Goal: Information Seeking & Learning: Check status

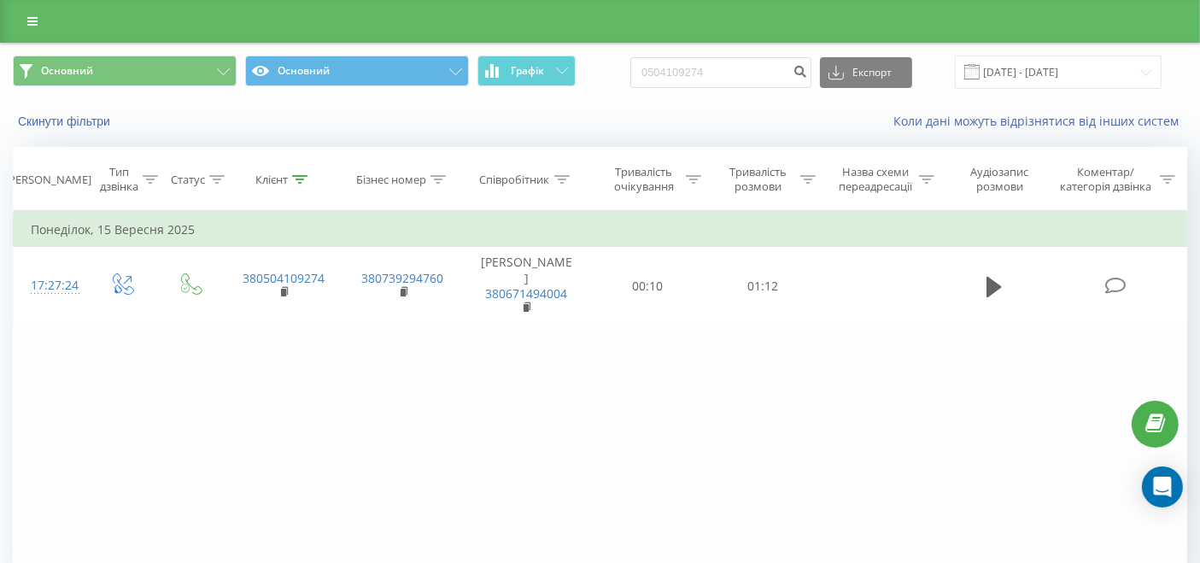
click at [297, 185] on div at bounding box center [299, 180] width 15 height 15
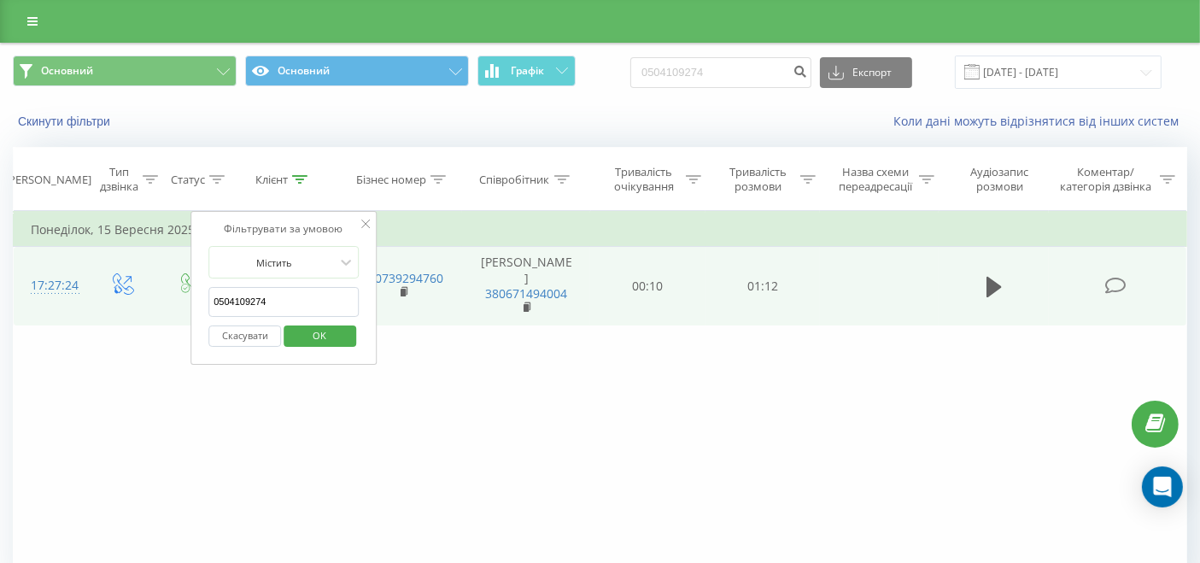
drag, startPoint x: 312, startPoint y: 296, endPoint x: 185, endPoint y: 318, distance: 128.2
click at [185, 315] on table "Фільтрувати за умовою Дорівнює Введіть значення Скасувати OK Фільтрувати за умо…" at bounding box center [600, 268] width 1175 height 114
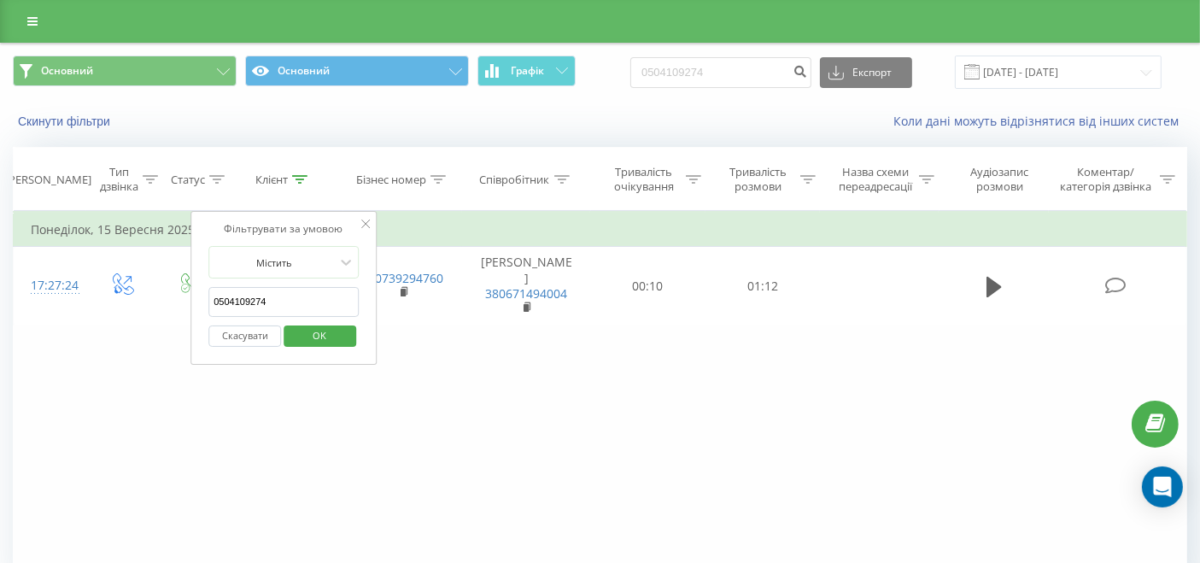
drag, startPoint x: 254, startPoint y: 333, endPoint x: 254, endPoint y: 273, distance: 60.7
click at [254, 333] on button "Скасувати" at bounding box center [244, 336] width 73 height 21
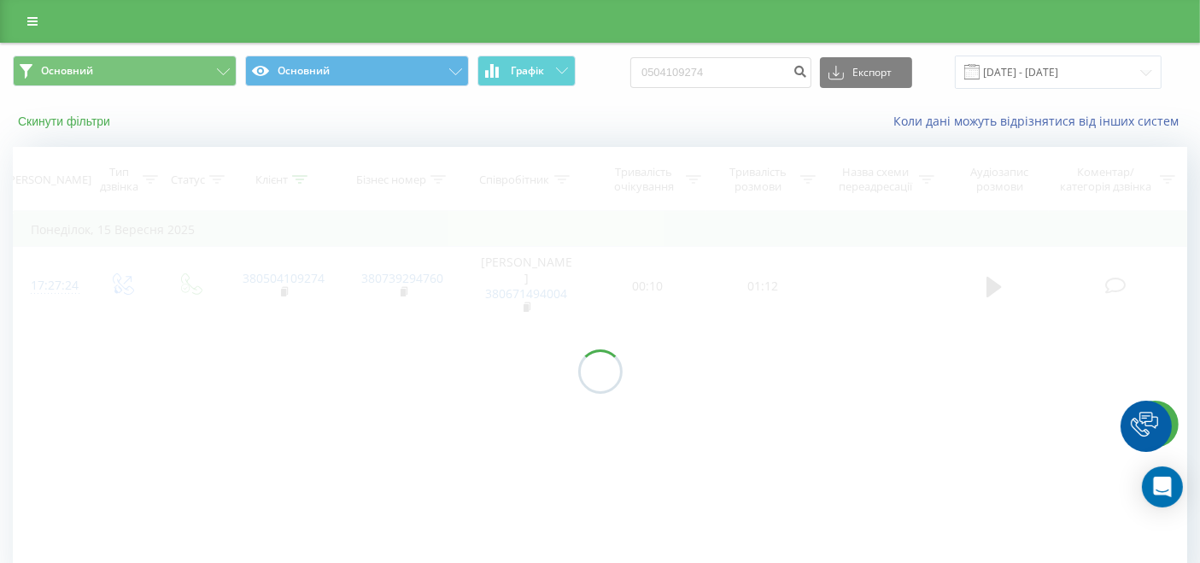
click at [58, 116] on button "Скинути фільтри" at bounding box center [66, 121] width 106 height 15
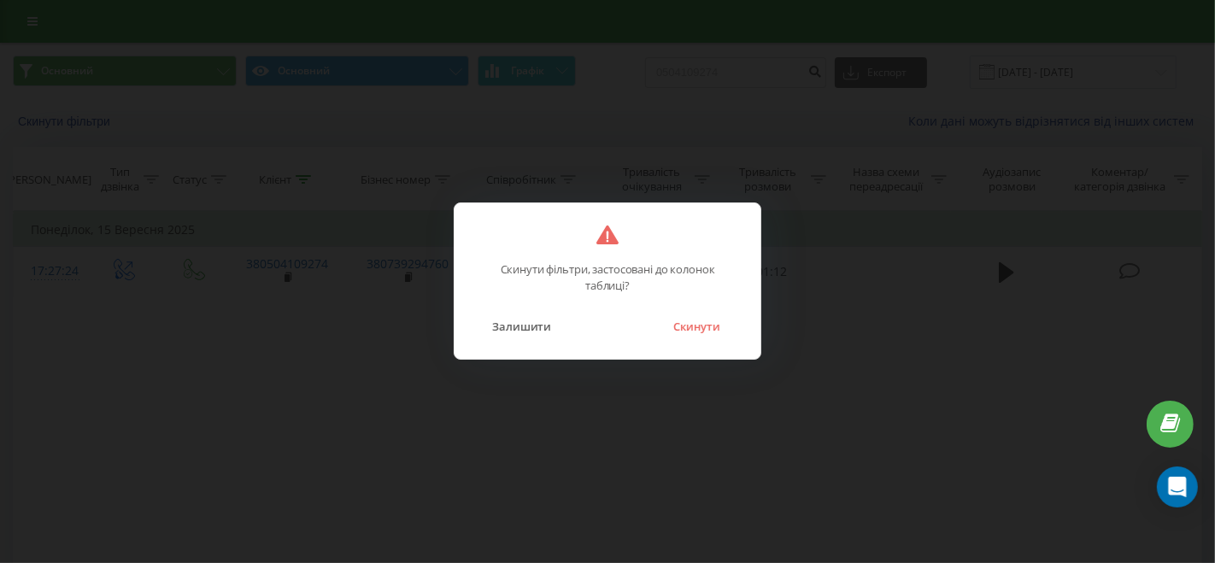
click at [727, 329] on button "Скинути" at bounding box center [697, 326] width 64 height 22
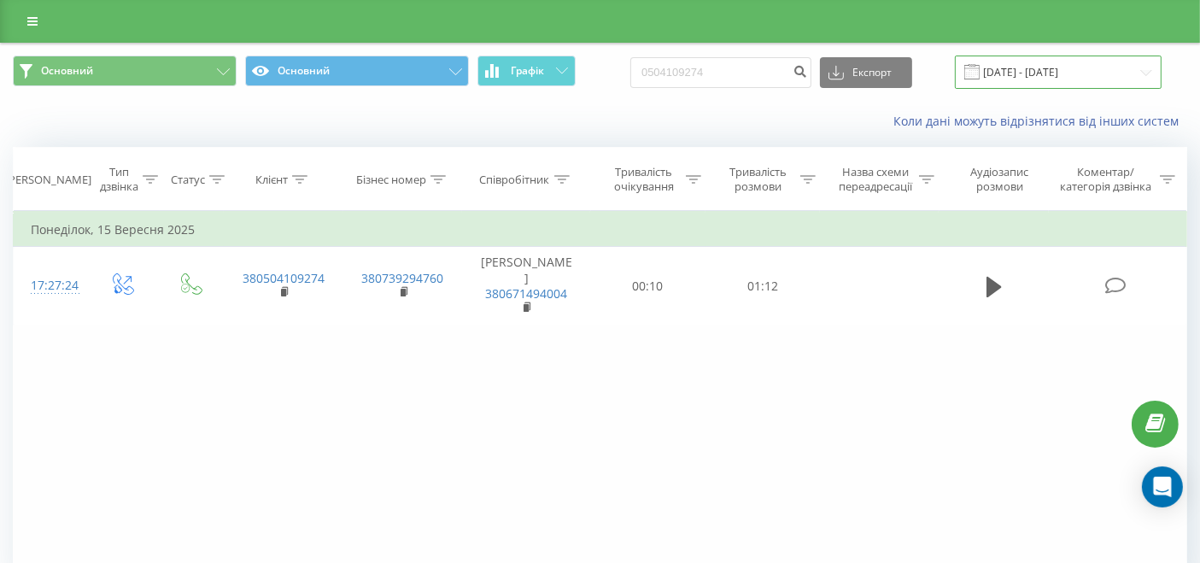
drag, startPoint x: 1065, startPoint y: 77, endPoint x: 1051, endPoint y: 80, distance: 14.9
click at [1064, 79] on input "17.06.2025 - 17.09.2025" at bounding box center [1058, 72] width 207 height 33
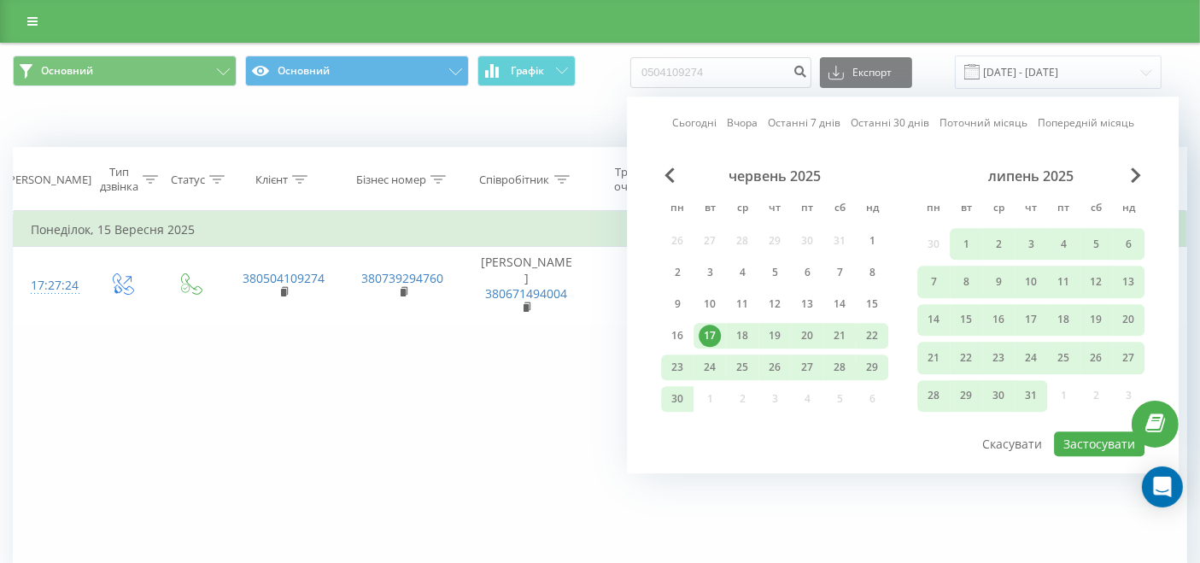
click at [702, 124] on link "Сьогодні" at bounding box center [694, 123] width 44 height 16
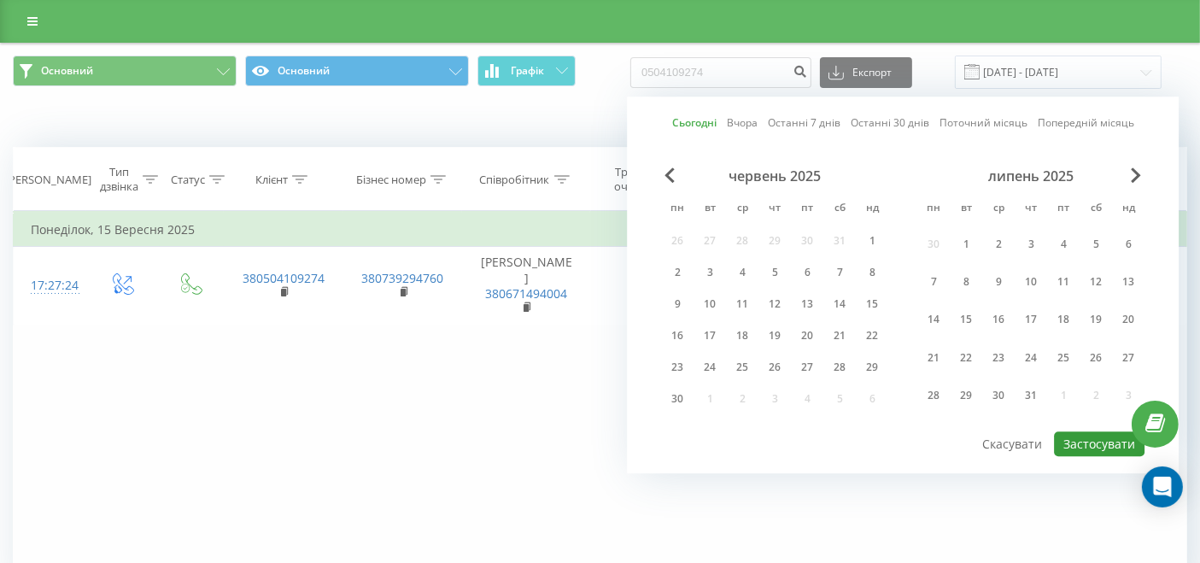
click at [1107, 450] on button "Застосувати" at bounding box center [1099, 443] width 91 height 25
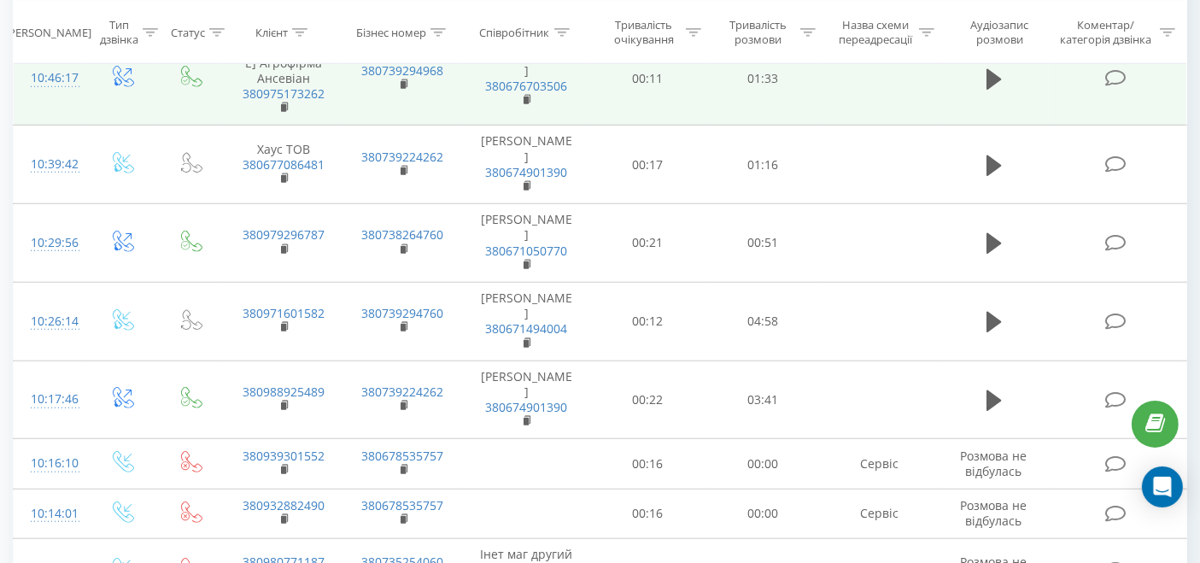
scroll to position [1423, 0]
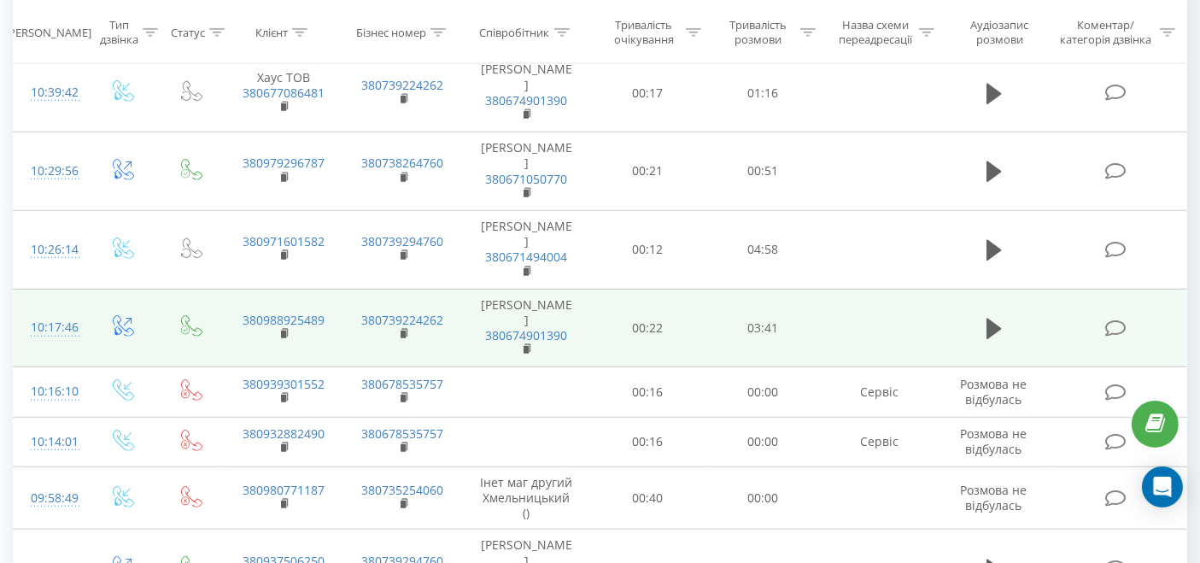
click at [598, 289] on td "00:22" at bounding box center [647, 328] width 114 height 79
click at [786, 289] on td "03:41" at bounding box center [763, 328] width 114 height 79
click at [226, 289] on td "380988925489" at bounding box center [283, 328] width 119 height 79
click at [1019, 289] on td at bounding box center [994, 328] width 110 height 79
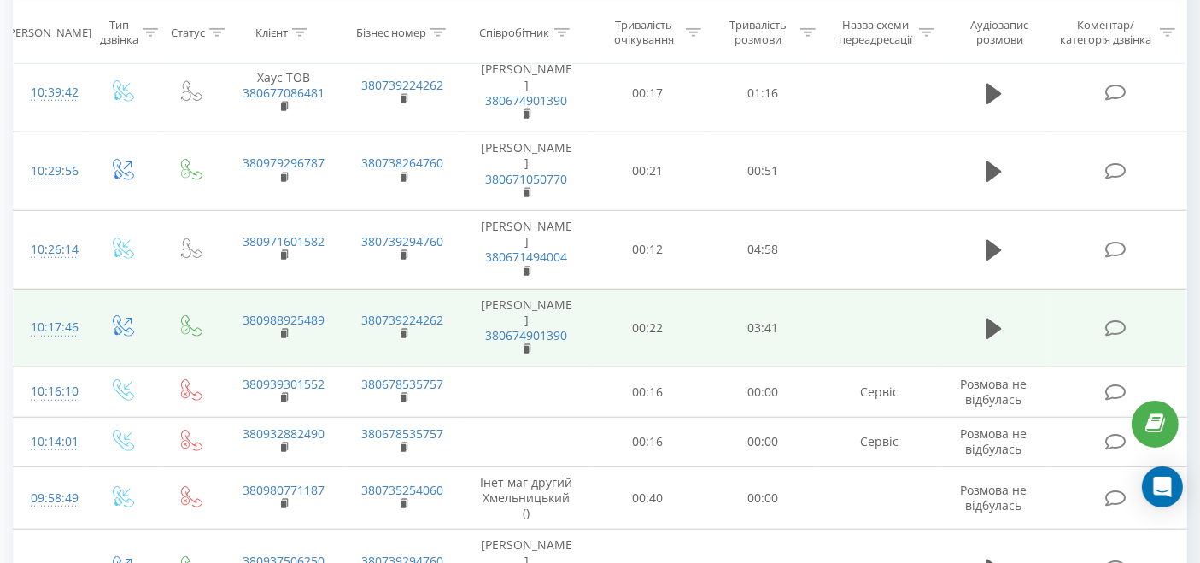
click at [1123, 320] on icon at bounding box center [1116, 329] width 21 height 18
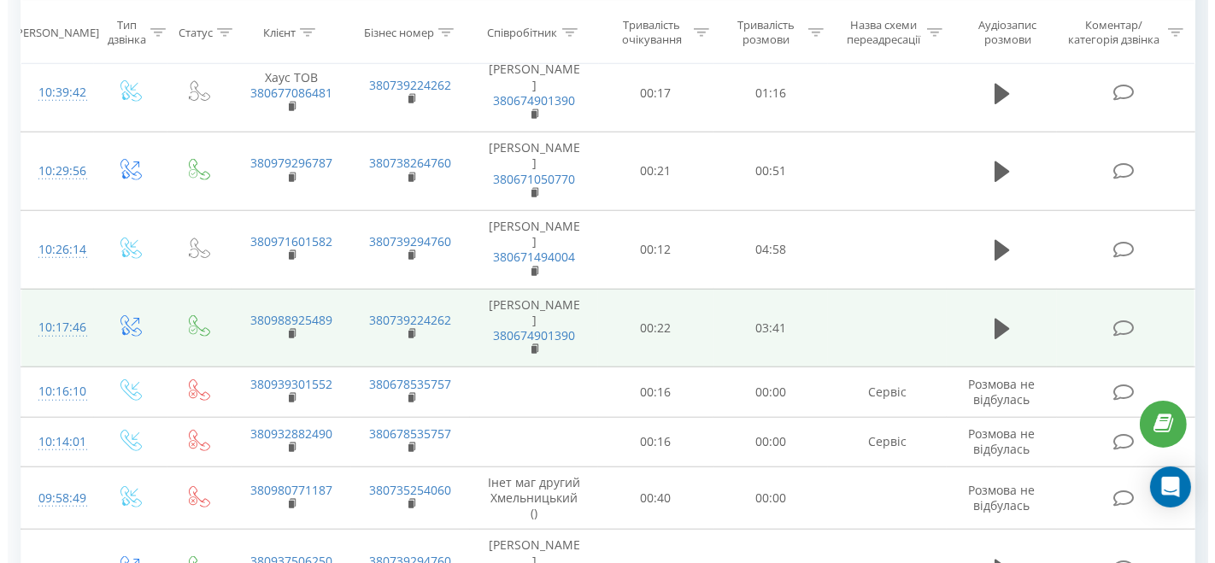
scroll to position [1245, 0]
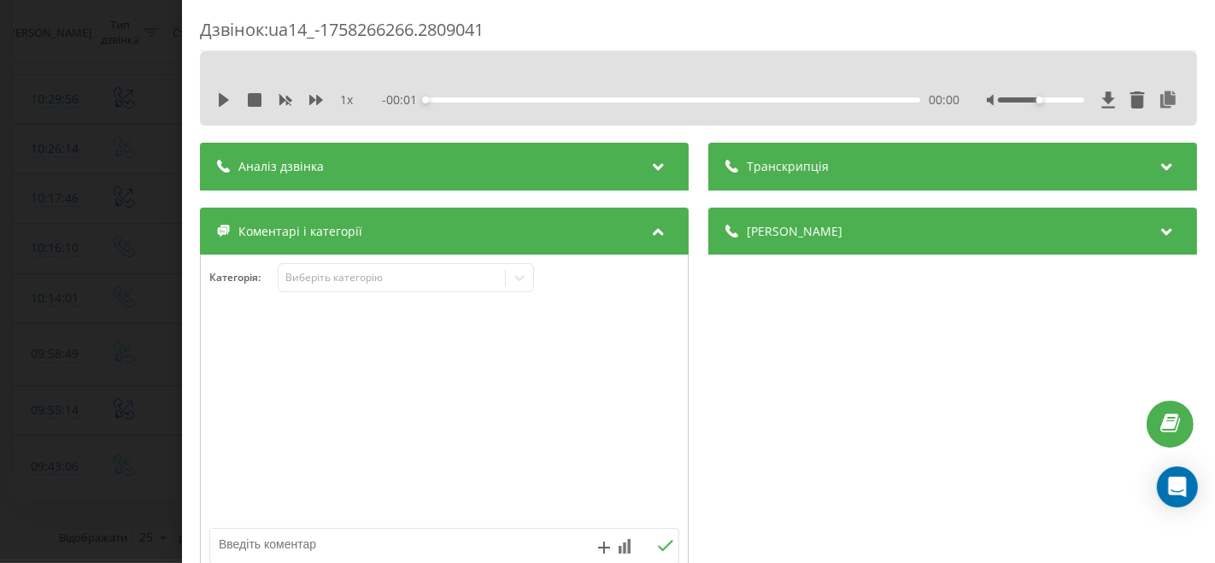
click at [546, 167] on div "Аналіз дзвінка" at bounding box center [444, 167] width 489 height 48
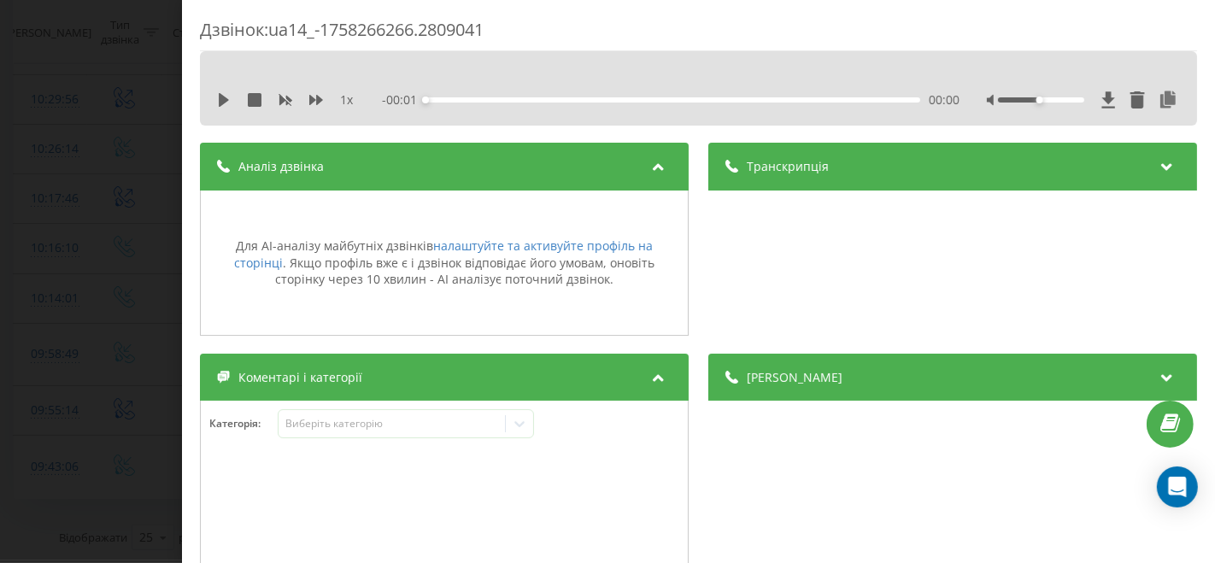
click at [64, 135] on div "Дзвінок : ua14_-1758266266.2809041 1 x - 00:01 00:00 00:00 Транскрипція Для AI-…" at bounding box center [607, 281] width 1215 height 563
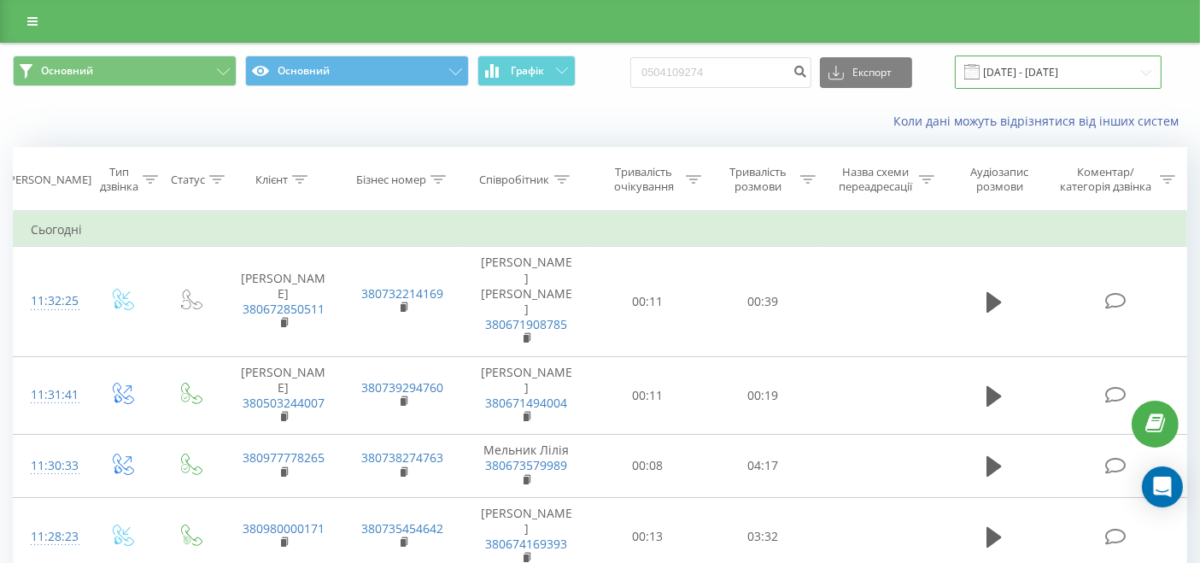
click at [1086, 72] on input "19.09.2025 - 19.09.2025" at bounding box center [1058, 72] width 207 height 33
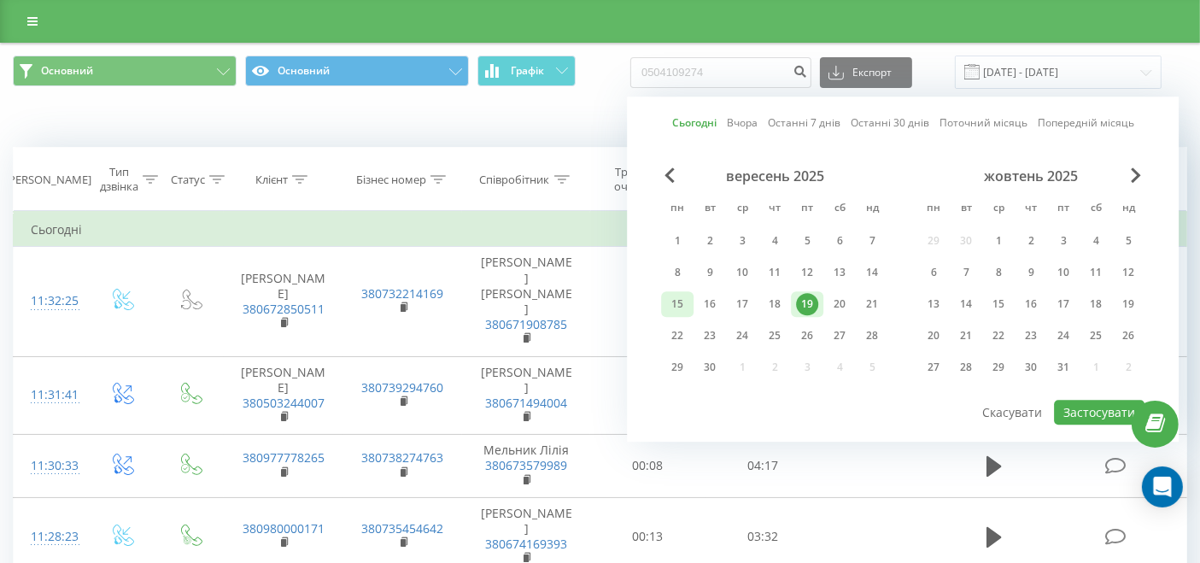
drag, startPoint x: 690, startPoint y: 299, endPoint x: 701, endPoint y: 296, distance: 11.4
click at [690, 298] on div "15" at bounding box center [677, 304] width 32 height 26
click at [1098, 418] on button "Застосувати" at bounding box center [1099, 412] width 91 height 25
type input "15.09.2025 - 15.09.2025"
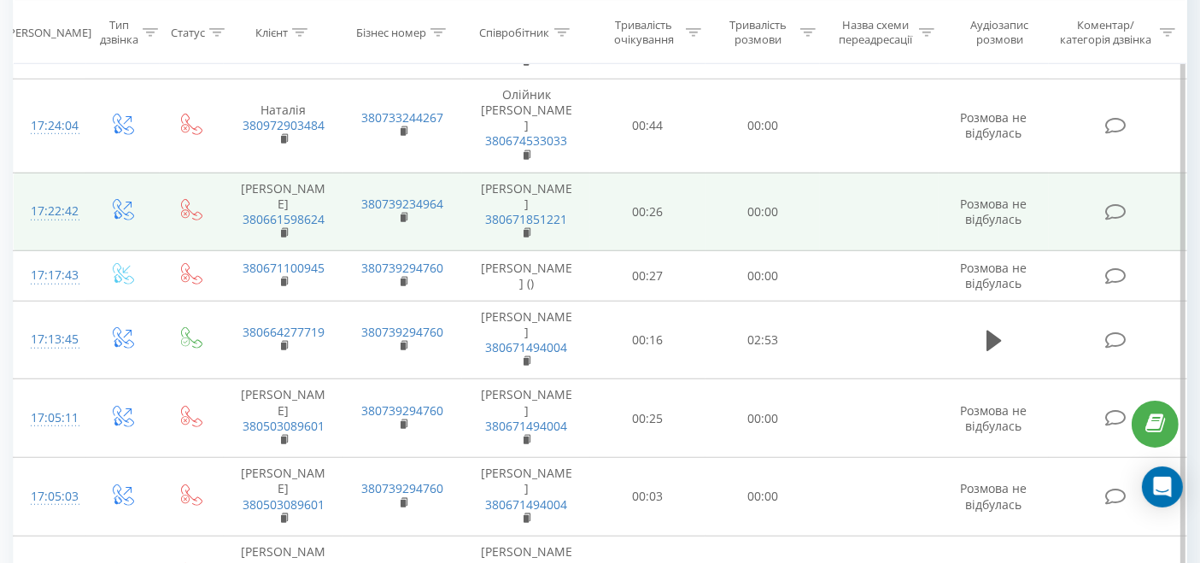
scroll to position [1234, 0]
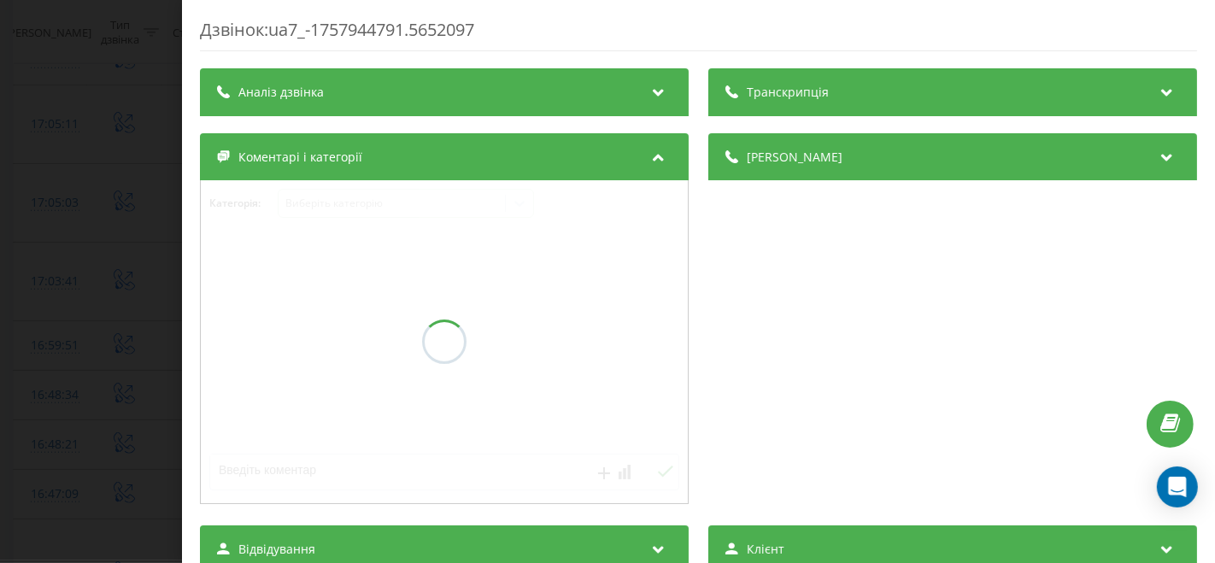
click at [654, 91] on icon at bounding box center [659, 89] width 21 height 17
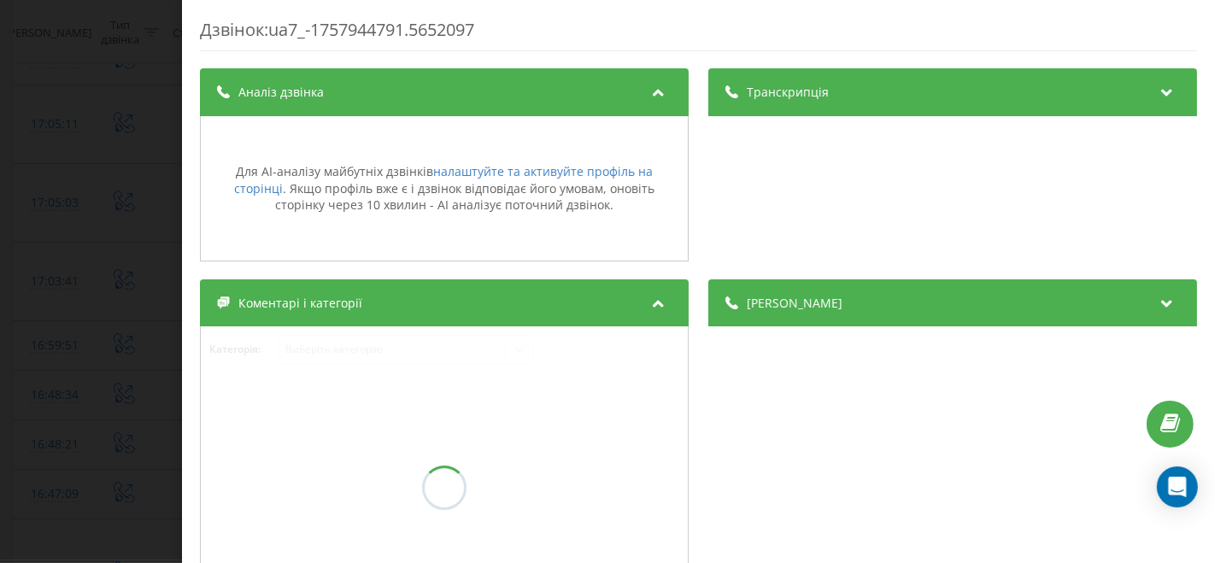
click at [82, 231] on div "Дзвінок : ua7_-1757944791.5652097 Транскрипція Для AI-аналізу майбутніх дзвінкі…" at bounding box center [607, 281] width 1215 height 563
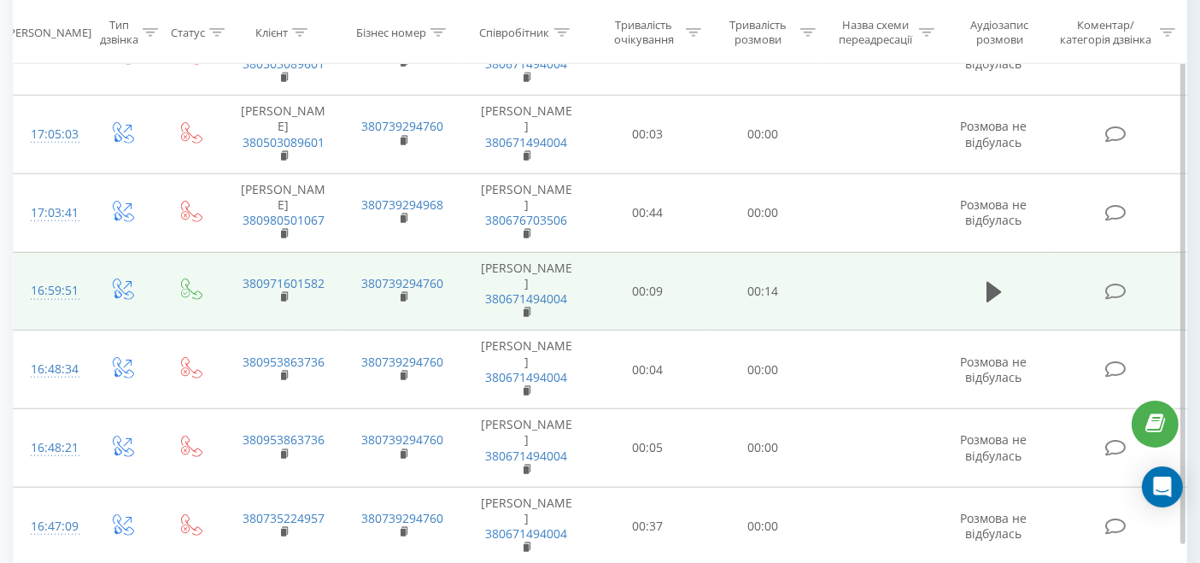
scroll to position [1582, 0]
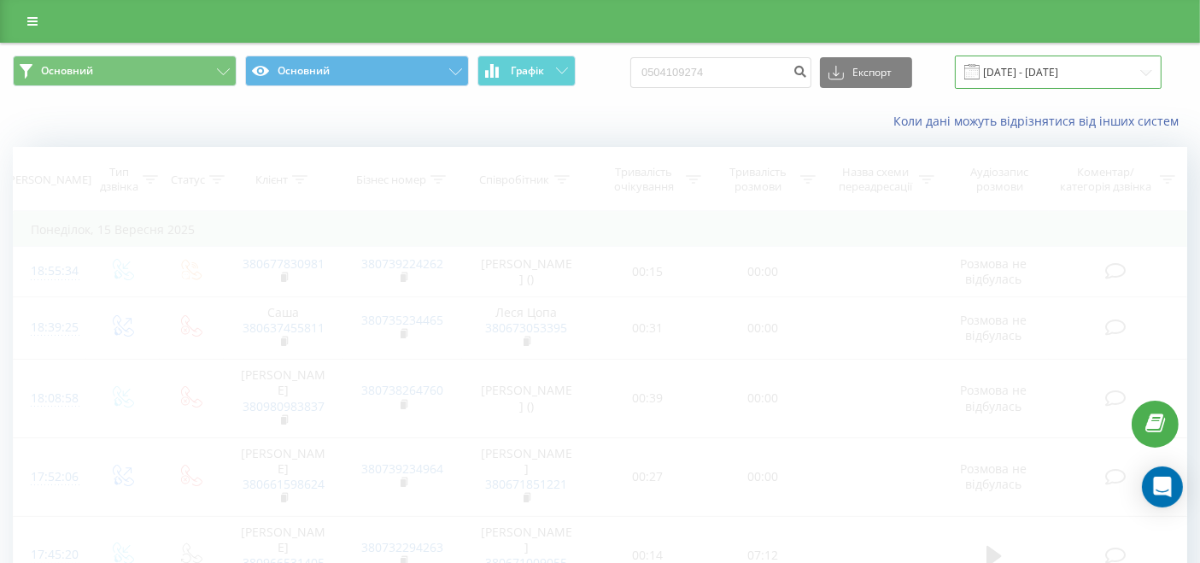
click at [1108, 73] on input "15.09.2025 - 15.09.2025" at bounding box center [1058, 72] width 207 height 33
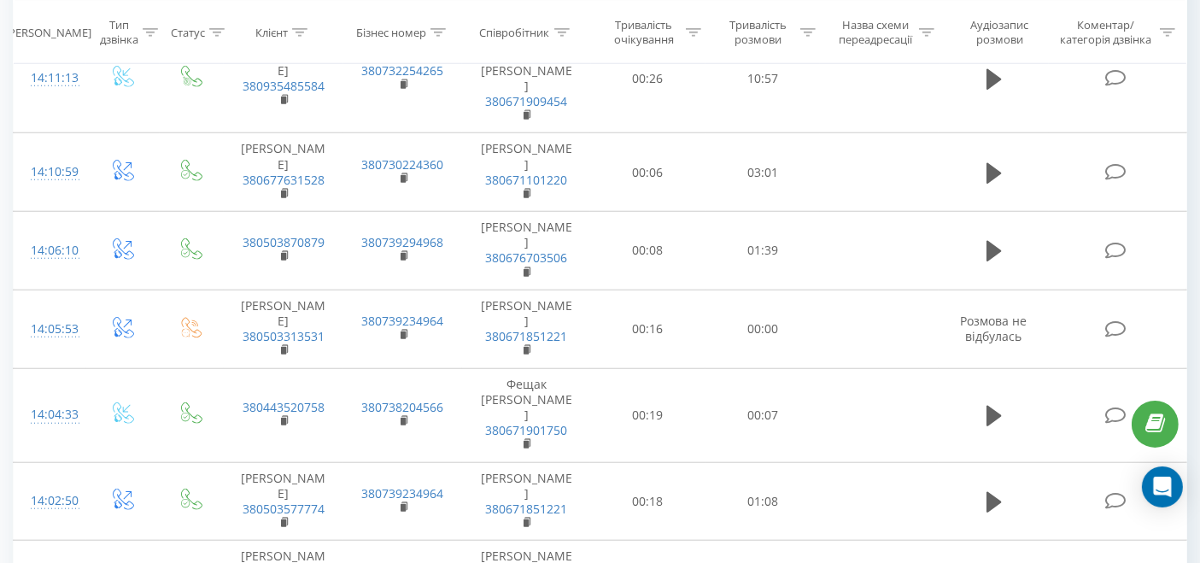
scroll to position [1535, 0]
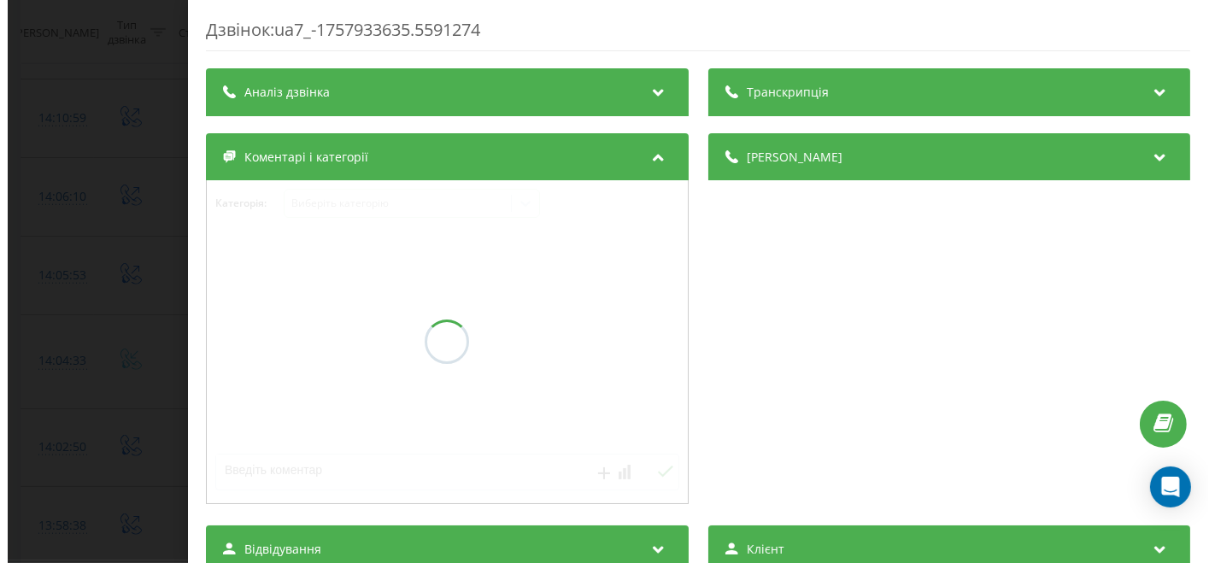
scroll to position [1353, 0]
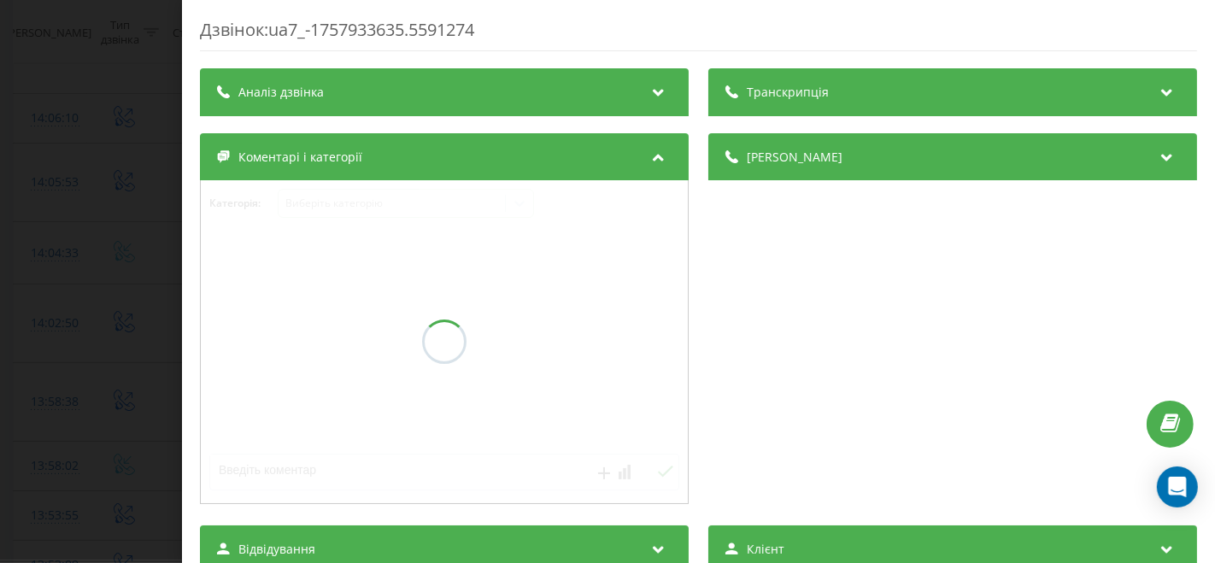
click at [555, 126] on div "Транскрипція Аналіз дзвінка Деталі дзвінка Коментарі і категорії Категорія : Ви…" at bounding box center [698, 459] width 997 height 783
click at [572, 99] on div "Аналіз дзвінка" at bounding box center [444, 92] width 489 height 48
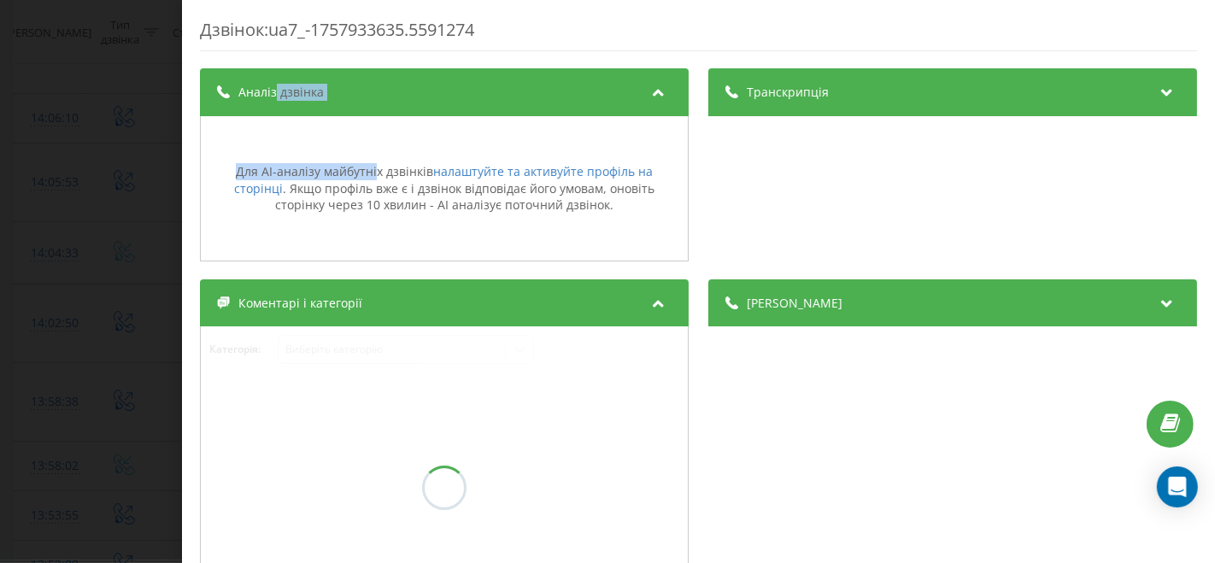
drag, startPoint x: 274, startPoint y: 106, endPoint x: 256, endPoint y: 1, distance: 106.6
click at [363, 162] on div "Аналіз дзвінка Для AI-аналізу майбутніх дзвінків налаштуйте та активуйте профіл…" at bounding box center [444, 165] width 489 height 194
